Goal: Information Seeking & Learning: Check status

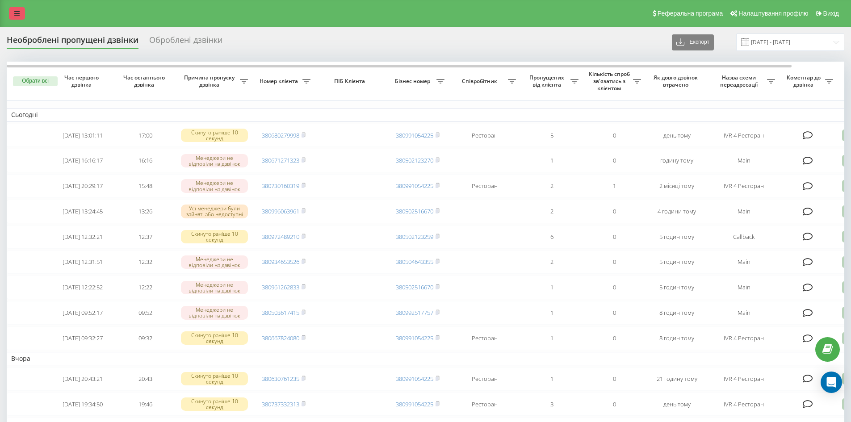
click at [12, 10] on link at bounding box center [17, 13] width 16 height 13
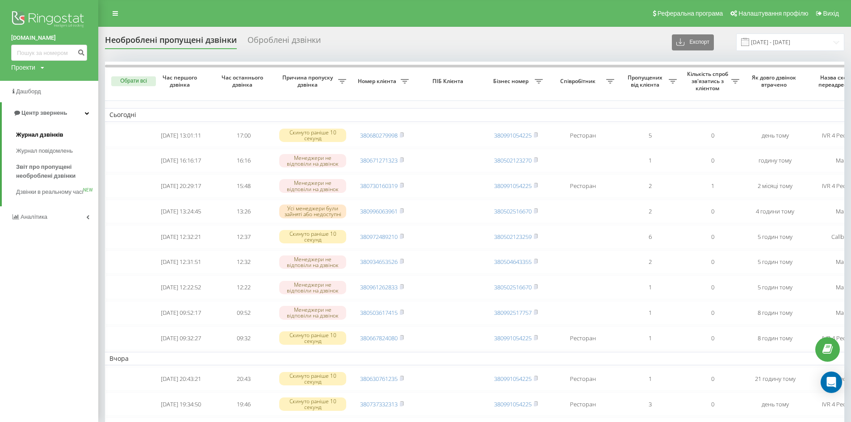
click at [32, 136] on span "Журнал дзвінків" at bounding box center [39, 134] width 47 height 9
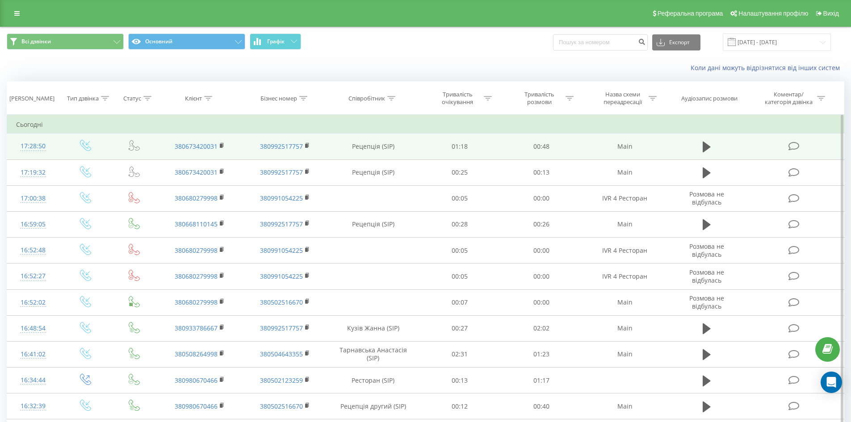
click at [788, 148] on icon at bounding box center [793, 146] width 11 height 9
click at [705, 151] on icon at bounding box center [707, 147] width 8 height 11
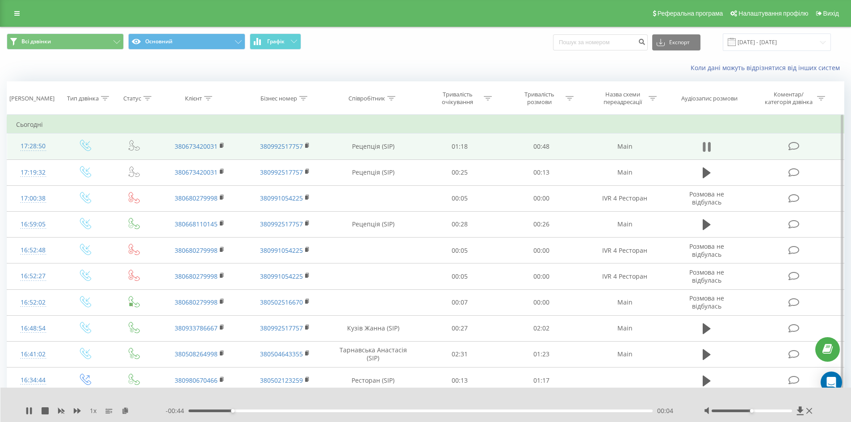
click at [705, 147] on icon at bounding box center [704, 147] width 3 height 10
